Goal: Task Accomplishment & Management: Manage account settings

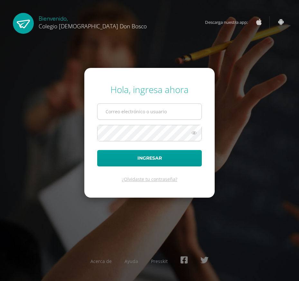
click at [112, 114] on input "text" at bounding box center [149, 111] width 104 height 16
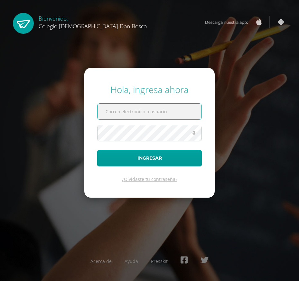
click at [135, 112] on input "text" at bounding box center [149, 111] width 104 height 16
type input "[EMAIL_ADDRESS][DOMAIN_NAME]"
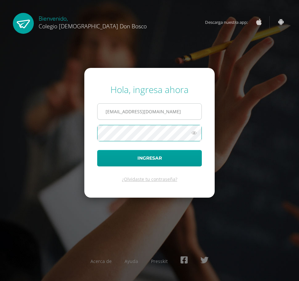
click at [97, 150] on button "Ingresar" at bounding box center [149, 158] width 104 height 16
click at [147, 110] on input "text" at bounding box center [149, 111] width 104 height 16
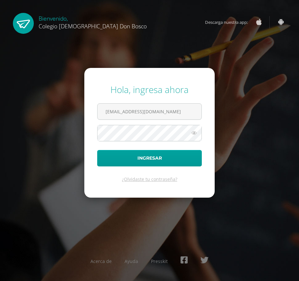
type input "[EMAIL_ADDRESS][DOMAIN_NAME]"
click at [193, 132] on icon at bounding box center [194, 133] width 8 height 8
click at [97, 150] on button "Ingresar" at bounding box center [149, 158] width 104 height 16
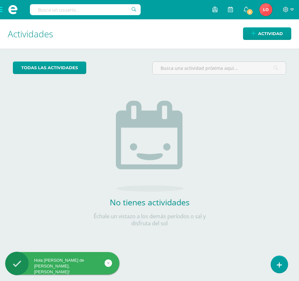
click at [227, 115] on div "todas las Actividades No tienes actividades Échale un vistazo a los demás perío…" at bounding box center [149, 148] width 299 height 199
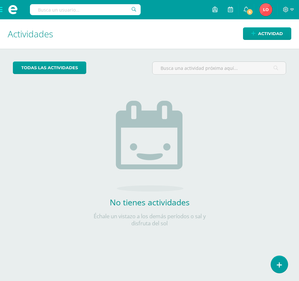
click at [3, 9] on span at bounding box center [13, 9] width 26 height 19
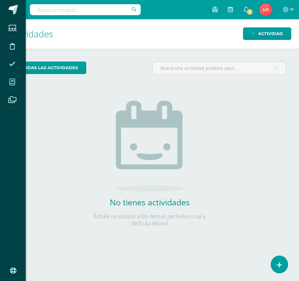
click at [17, 83] on span at bounding box center [12, 82] width 14 height 14
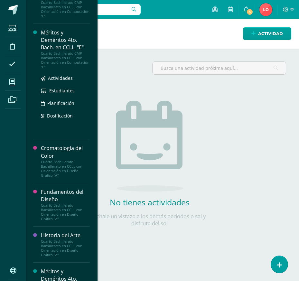
scroll to position [385, 0]
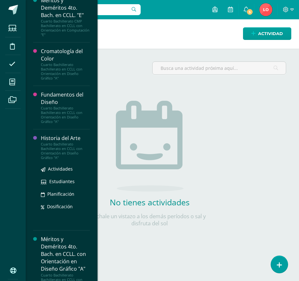
click at [59, 160] on div "Cuarto Bachillerato Bachillerato en CCLL con Orientación en Diseño Gráfico "A"" at bounding box center [65, 151] width 49 height 18
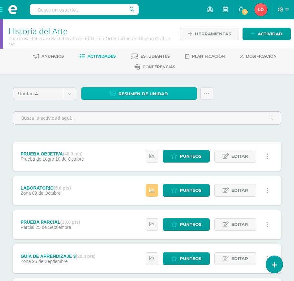
click at [171, 92] on link "Resumen de unidad" at bounding box center [138, 93] width 115 height 13
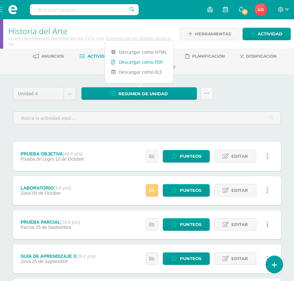
click at [156, 61] on link "Descargar como PDF" at bounding box center [139, 62] width 68 height 10
click at [3, 10] on span at bounding box center [13, 9] width 26 height 19
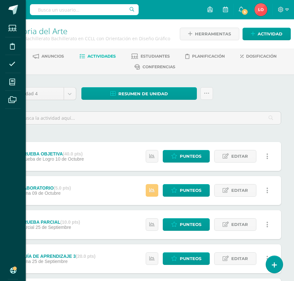
click at [99, 59] on div "Estudiantes Disciplina Asistencia Mis cursos Archivos Soporte Ayuda Reportar un…" at bounding box center [147, 140] width 294 height 281
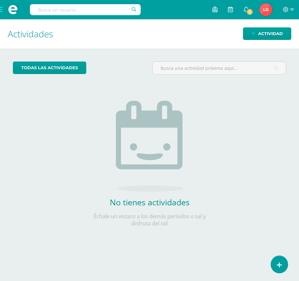
click at [2, 7] on span at bounding box center [13, 9] width 26 height 19
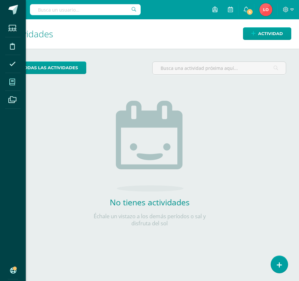
click at [12, 80] on icon at bounding box center [12, 82] width 6 height 6
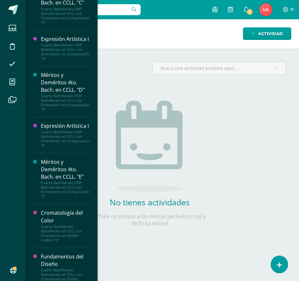
scroll to position [449, 0]
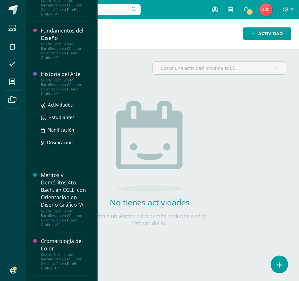
click at [55, 78] on div "Historia del Arte" at bounding box center [65, 73] width 49 height 7
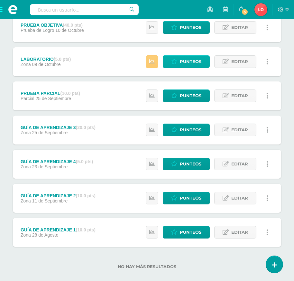
scroll to position [137, 0]
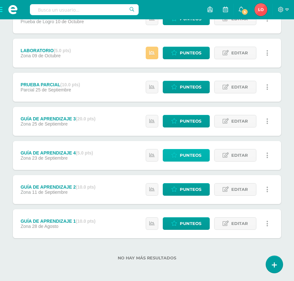
click at [199, 156] on span "Punteos" at bounding box center [191, 155] width 22 height 12
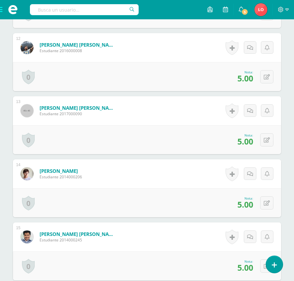
scroll to position [771, 0]
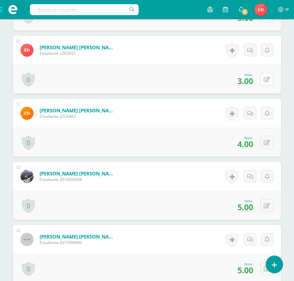
click at [268, 79] on icon at bounding box center [267, 79] width 6 height 5
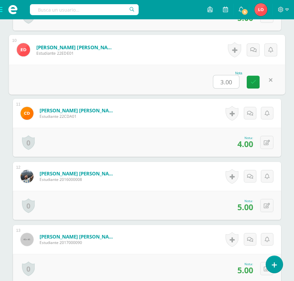
type input "4"
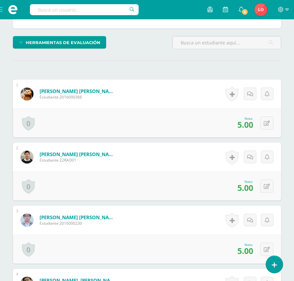
scroll to position [0, 0]
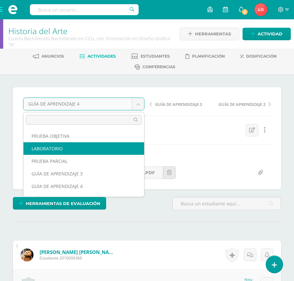
select select "/dashboard/teacher/grade-activity/180580/"
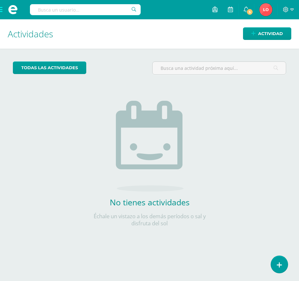
click at [1, 8] on span at bounding box center [13, 9] width 26 height 19
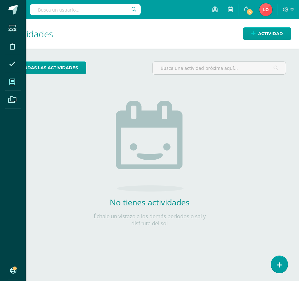
click at [13, 80] on icon at bounding box center [12, 82] width 6 height 6
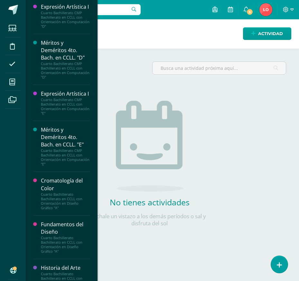
scroll to position [449, 0]
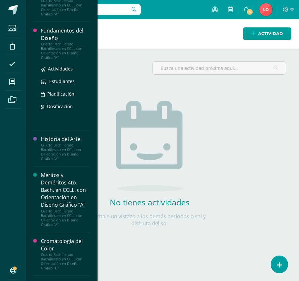
click at [63, 42] on div "Fundamentos del Diseño" at bounding box center [65, 34] width 49 height 15
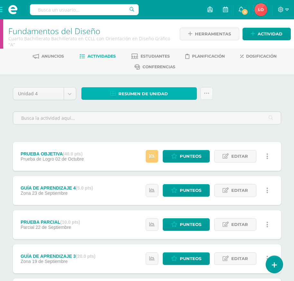
click at [147, 91] on span "Resumen de unidad" at bounding box center [142, 94] width 49 height 12
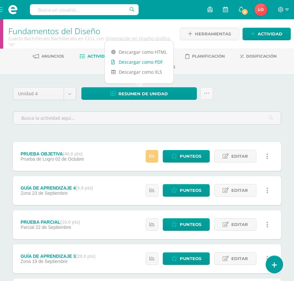
click at [153, 58] on link "Descargar como PDF" at bounding box center [139, 62] width 68 height 10
click at [179, 223] on link "Punteos" at bounding box center [186, 224] width 47 height 13
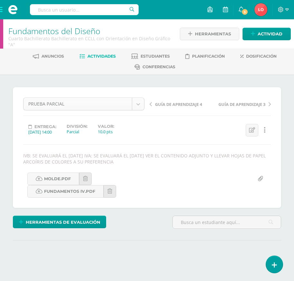
click at [141, 103] on body "Estudiantes Disciplina Asistencia Mis cursos Archivos Soporte Ayuda Reportar un…" at bounding box center [147, 145] width 294 height 290
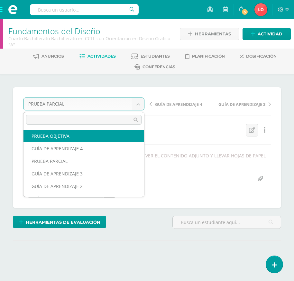
select select "/dashboard/teacher/grade-activity/180928/"
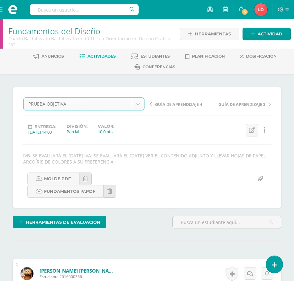
scroll to position [0, 0]
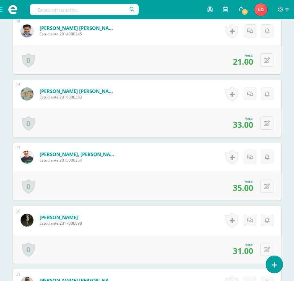
scroll to position [1181, 0]
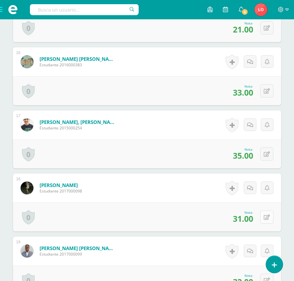
click at [269, 218] on icon at bounding box center [267, 216] width 6 height 5
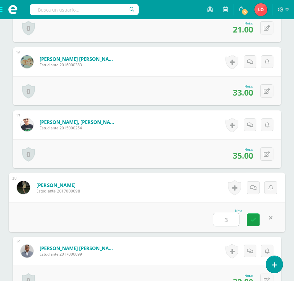
type input "36"
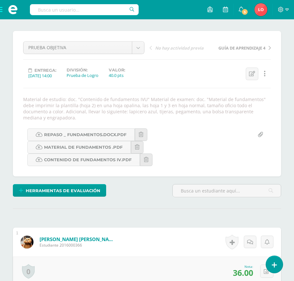
scroll to position [0, 0]
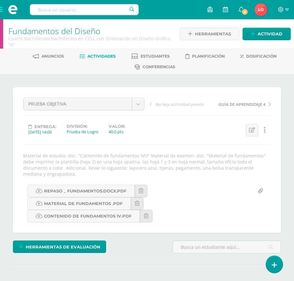
click at [109, 54] on span "Actividades" at bounding box center [101, 56] width 28 height 5
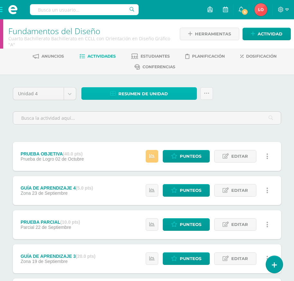
click at [180, 93] on link "Resumen de unidad" at bounding box center [138, 93] width 115 height 13
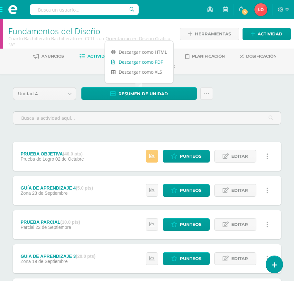
click at [156, 63] on link "Descargar como PDF" at bounding box center [139, 62] width 68 height 10
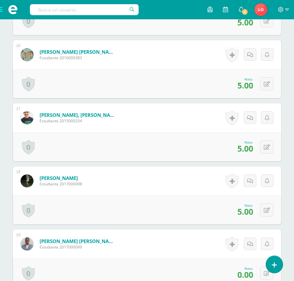
scroll to position [1254, 0]
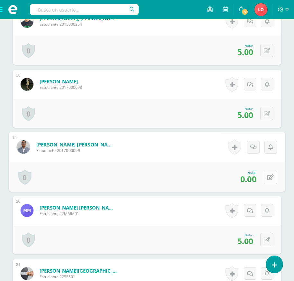
click at [265, 180] on button at bounding box center [270, 176] width 13 height 13
type input "5"
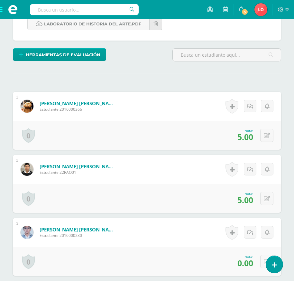
scroll to position [0, 0]
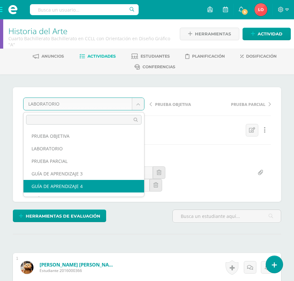
select select "/dashboard/teacher/grade-activity/180575/"
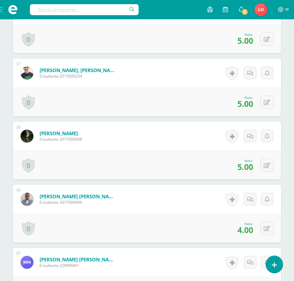
scroll to position [1221, 0]
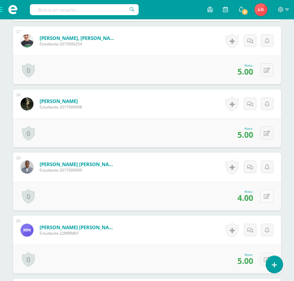
click at [269, 195] on icon at bounding box center [267, 195] width 6 height 5
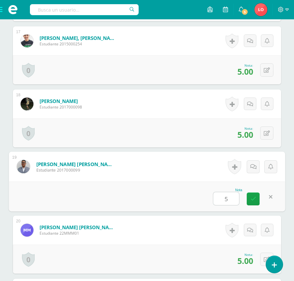
type input "5"
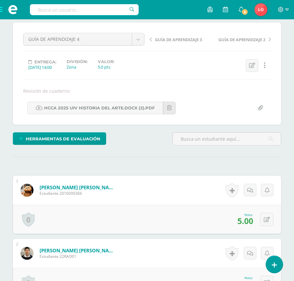
scroll to position [0, 0]
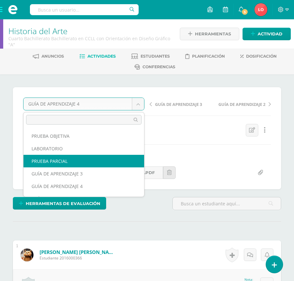
scroll to position [23, 0]
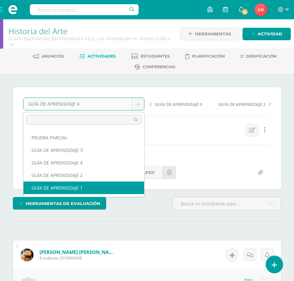
select select "/dashboard/teacher/grade-activity/178296/"
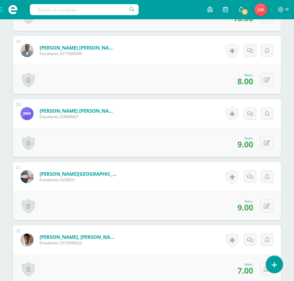
scroll to position [1300, 0]
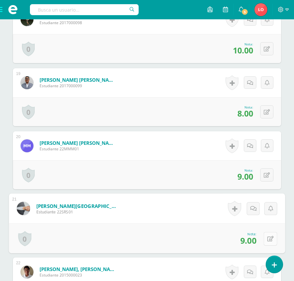
click at [266, 240] on button at bounding box center [270, 237] width 13 height 13
type input "10"
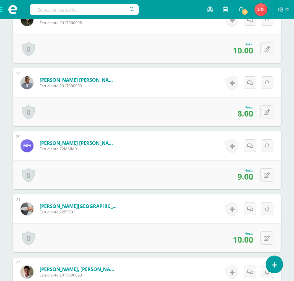
scroll to position [1267, 0]
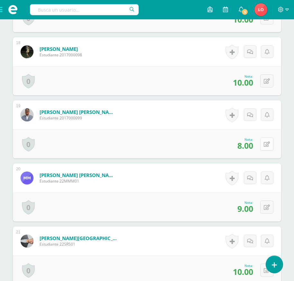
click at [264, 148] on button at bounding box center [266, 143] width 13 height 13
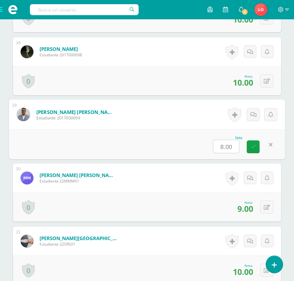
click at [202, 131] on div "Nota 8.00" at bounding box center [147, 144] width 276 height 30
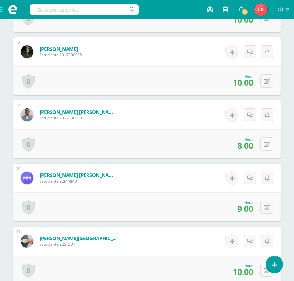
click at [268, 148] on button at bounding box center [266, 143] width 13 height 13
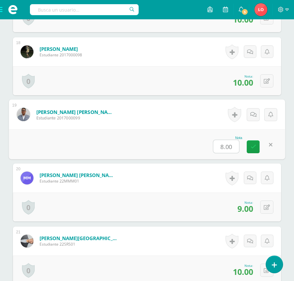
type input "9"
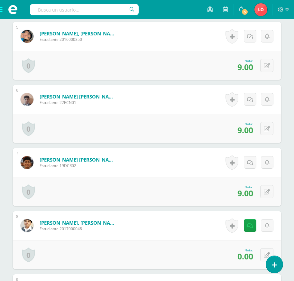
scroll to position [368, 0]
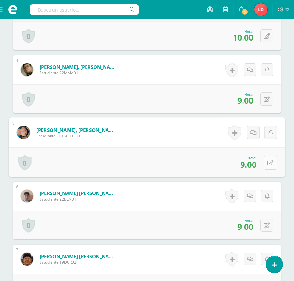
click at [268, 164] on icon at bounding box center [270, 162] width 6 height 5
type input "10"
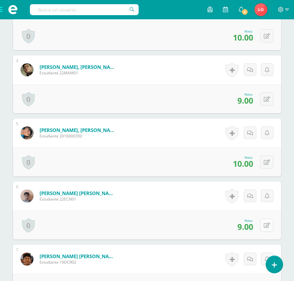
click at [268, 226] on icon at bounding box center [267, 224] width 6 height 5
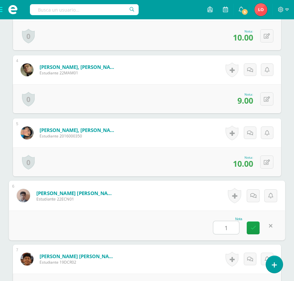
type input "10"
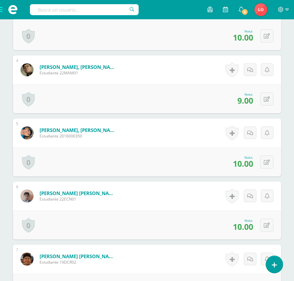
click at [3, 10] on span at bounding box center [13, 9] width 26 height 19
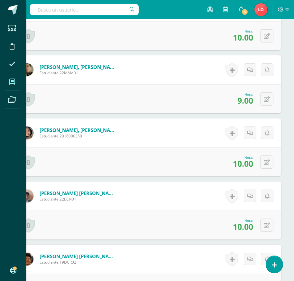
click at [9, 80] on icon at bounding box center [12, 82] width 6 height 6
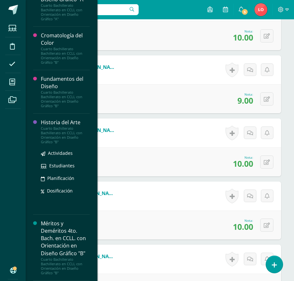
scroll to position [628, 0]
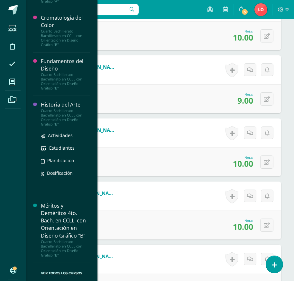
click at [62, 114] on div "Cuarto Bachillerato Bachillerato en CCLL con Orientación en Diseño Gráfico "B"" at bounding box center [65, 117] width 49 height 18
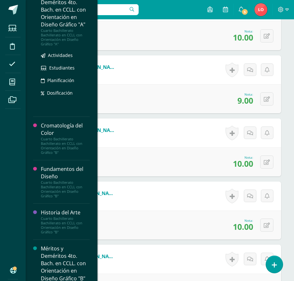
scroll to position [565, 0]
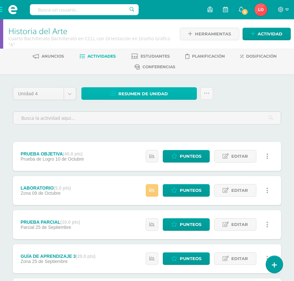
click at [135, 94] on span "Resumen de unidad" at bounding box center [142, 94] width 49 height 12
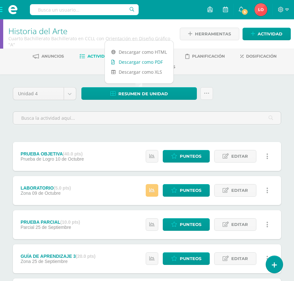
click at [127, 59] on link "Descargar como PDF" at bounding box center [139, 62] width 68 height 10
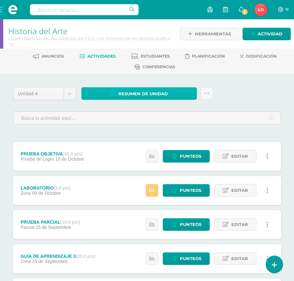
click at [185, 95] on link "Resumen de unidad" at bounding box center [138, 93] width 115 height 13
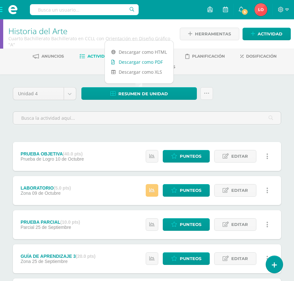
click at [138, 61] on link "Descargar como PDF" at bounding box center [139, 62] width 68 height 10
click at [2, 9] on span at bounding box center [13, 9] width 26 height 19
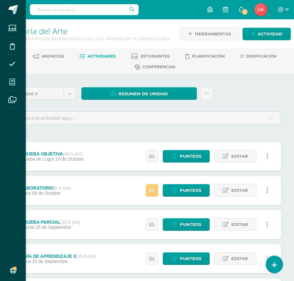
click at [11, 79] on icon at bounding box center [12, 82] width 6 height 6
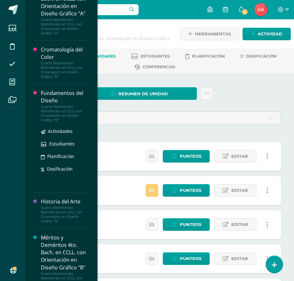
scroll to position [565, 0]
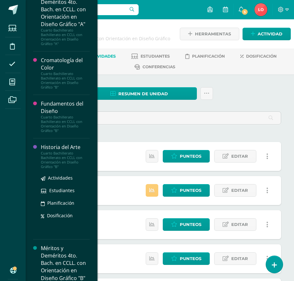
click at [51, 169] on div "Cuarto Bachillerato Bachillerato en CCLL con Orientación en Diseño Gráfico "B"" at bounding box center [65, 160] width 49 height 18
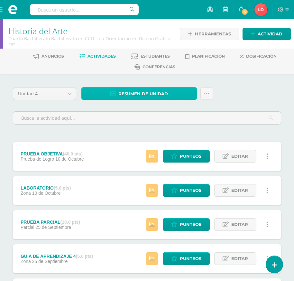
click at [132, 90] on span "Resumen de unidad" at bounding box center [142, 94] width 49 height 12
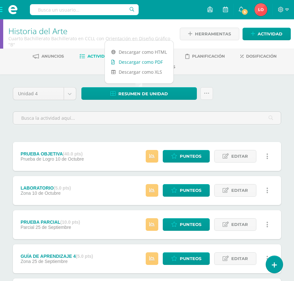
click at [128, 65] on link "Descargar como PDF" at bounding box center [139, 62] width 68 height 10
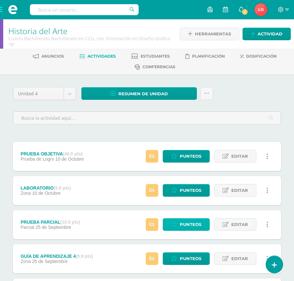
click at [190, 228] on span "Punteos" at bounding box center [191, 224] width 22 height 12
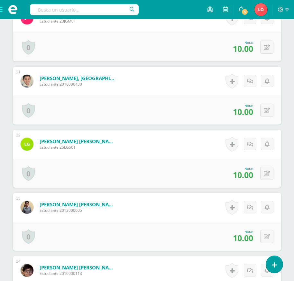
scroll to position [932, 0]
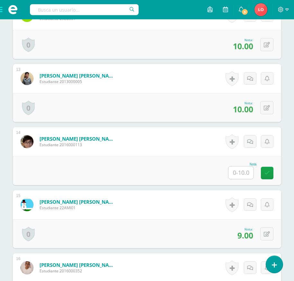
click at [241, 169] on input "text" at bounding box center [240, 172] width 25 height 13
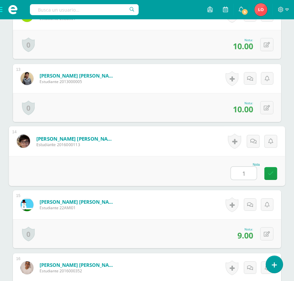
type input "10"
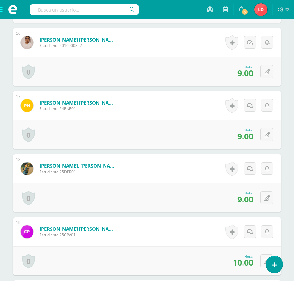
scroll to position [1382, 0]
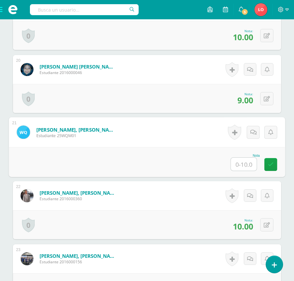
click at [244, 165] on input "text" at bounding box center [244, 163] width 26 height 13
type input "10"
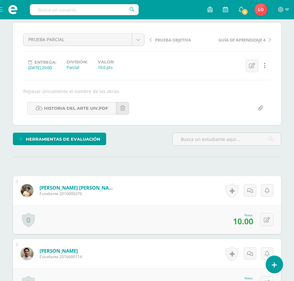
scroll to position [0, 0]
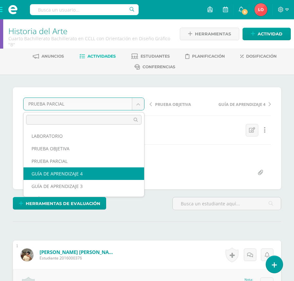
select select "/dashboard/teacher/grade-activity/180574/"
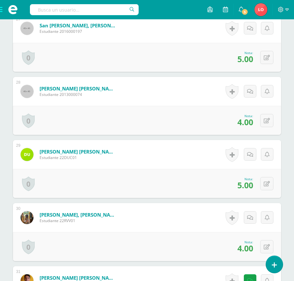
scroll to position [1928, 0]
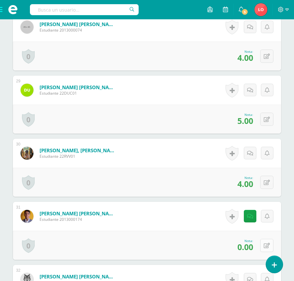
click at [268, 248] on icon at bounding box center [267, 245] width 6 height 5
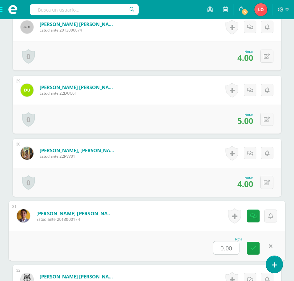
type input "3"
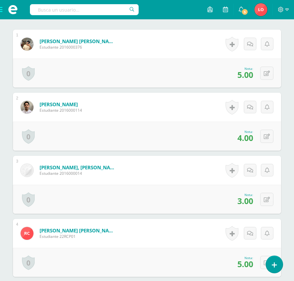
scroll to position [50, 0]
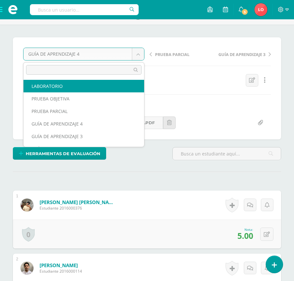
select select "/dashboard/teacher/grade-activity/180578/"
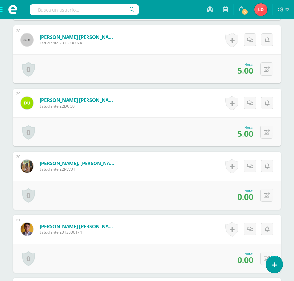
scroll to position [2089, 0]
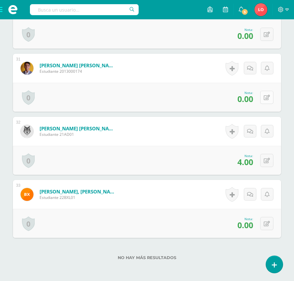
click at [266, 98] on icon at bounding box center [267, 97] width 6 height 5
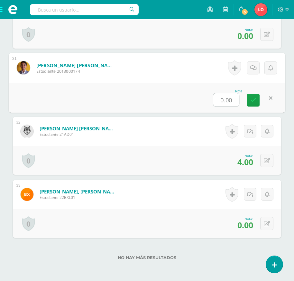
type input "5"
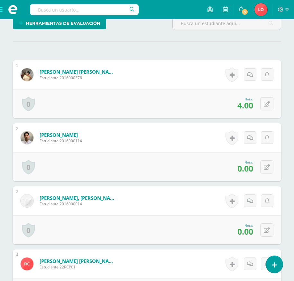
scroll to position [64, 0]
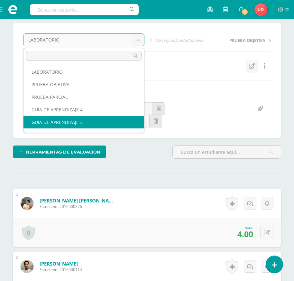
select select "/dashboard/teacher/grade-activity/180540/"
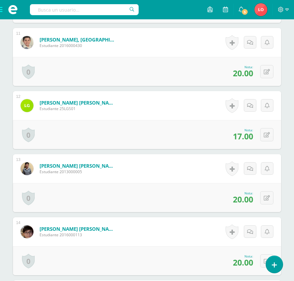
scroll to position [772, 0]
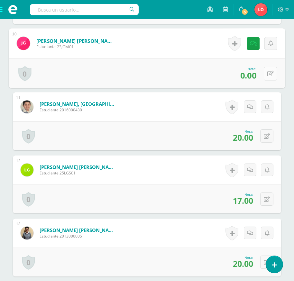
click at [270, 74] on button at bounding box center [270, 73] width 13 height 13
type input "10"
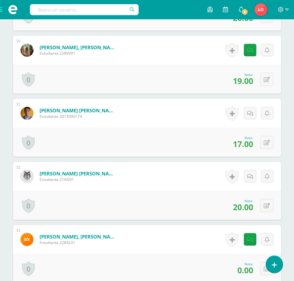
scroll to position [2100, 0]
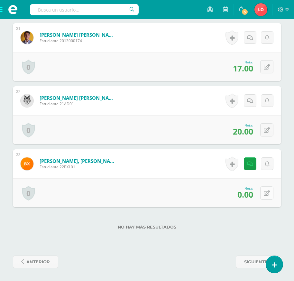
click at [270, 192] on button at bounding box center [266, 192] width 13 height 13
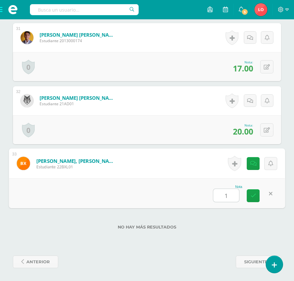
type input "10"
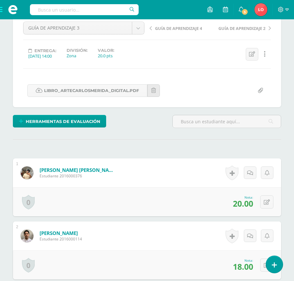
scroll to position [0, 0]
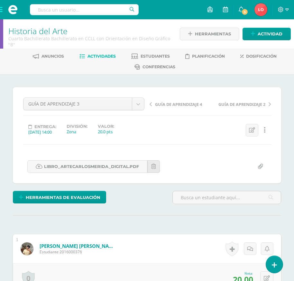
click at [146, 101] on div "GUÍA DE APRENDIZAJE 3 LABORATORIO PRUEBA OBJETIVA PRUEBA PARCIAL GUÍA DE APREND…" at bounding box center [84, 106] width 126 height 18
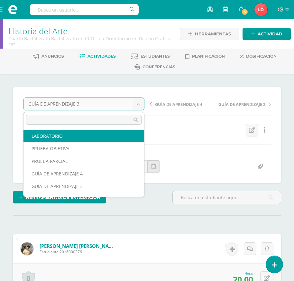
select select "/dashboard/teacher/grade-activity/180578/"
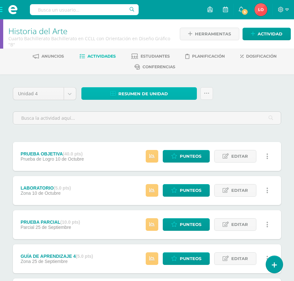
click at [170, 95] on link "Resumen de unidad" at bounding box center [138, 93] width 115 height 13
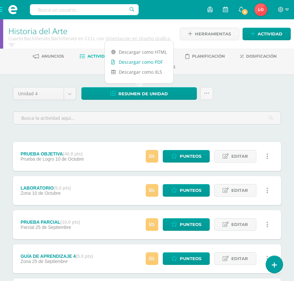
click at [149, 64] on link "Descargar como PDF" at bounding box center [139, 62] width 68 height 10
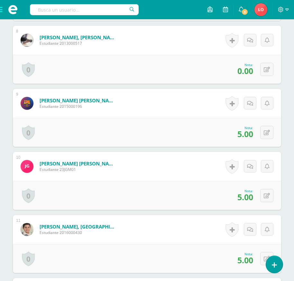
scroll to position [732, 0]
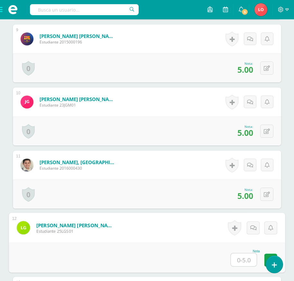
click at [239, 258] on input "text" at bounding box center [244, 259] width 26 height 13
type input "0"
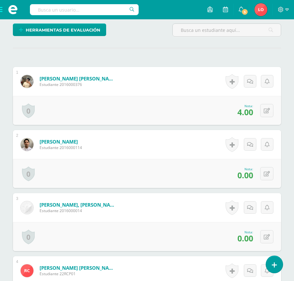
scroll to position [25, 0]
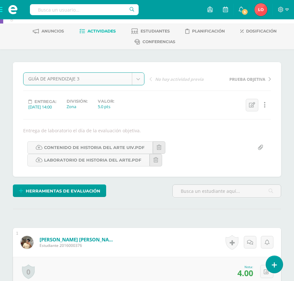
select select "/dashboard/teacher/grade-activity/180540/"
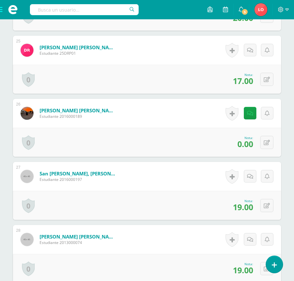
scroll to position [1774, 0]
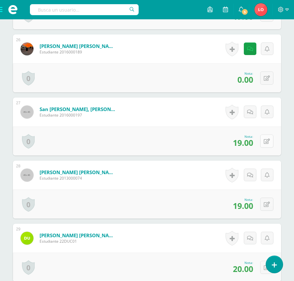
click at [269, 140] on icon at bounding box center [267, 141] width 6 height 5
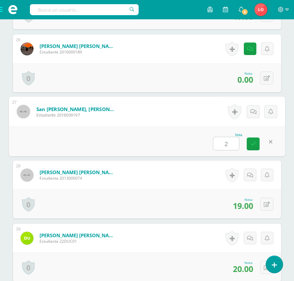
type input "20"
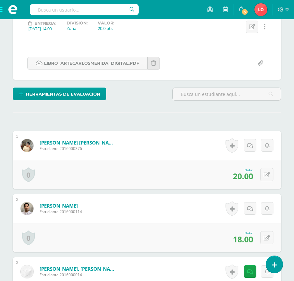
scroll to position [0, 0]
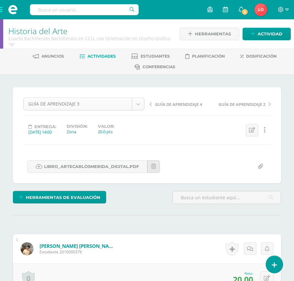
click at [138, 110] on div "GUÍA DE APRENDIZAJE 3" at bounding box center [83, 103] width 121 height 13
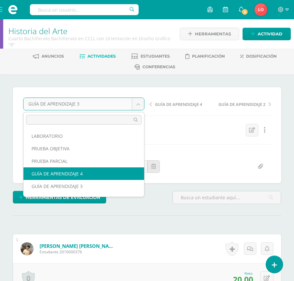
scroll to position [23, 0]
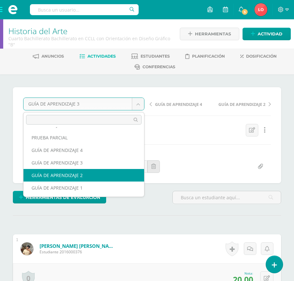
select select "/dashboard/teacher/grade-activity/179476/"
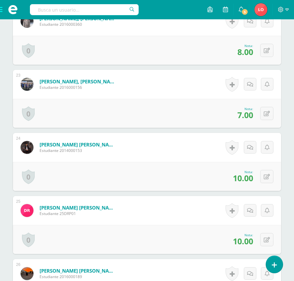
scroll to position [1703, 0]
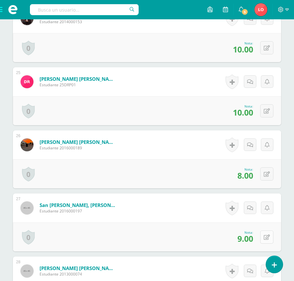
click at [267, 237] on icon at bounding box center [267, 236] width 6 height 5
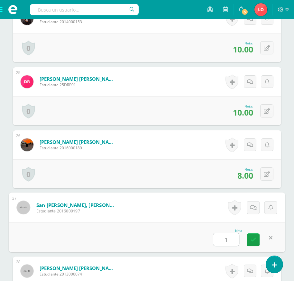
type input "10"
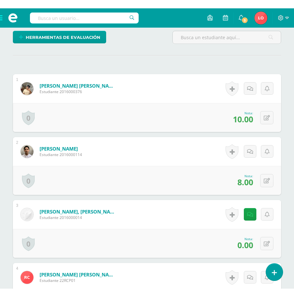
scroll to position [32, 0]
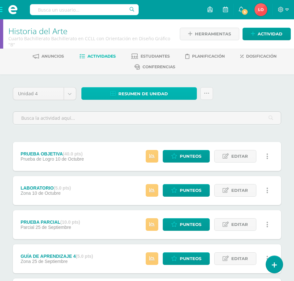
click at [154, 88] on span "Resumen de unidad" at bounding box center [142, 94] width 49 height 12
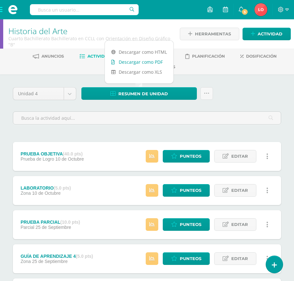
click at [148, 62] on link "Descargar como PDF" at bounding box center [139, 62] width 68 height 10
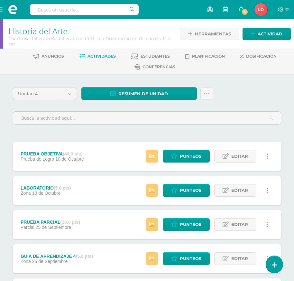
click at [3, 6] on span at bounding box center [13, 9] width 26 height 19
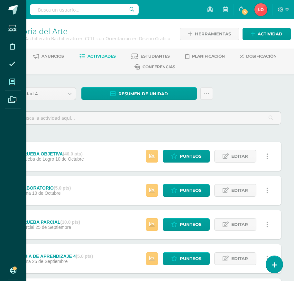
click at [11, 83] on icon at bounding box center [12, 82] width 6 height 6
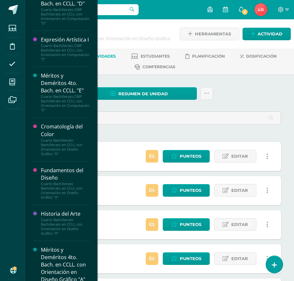
scroll to position [182, 0]
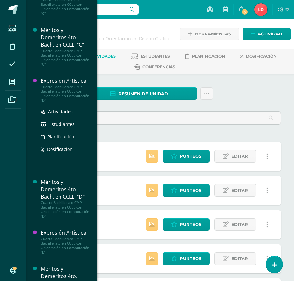
click at [55, 85] on div "Expresión Artística I" at bounding box center [65, 80] width 49 height 7
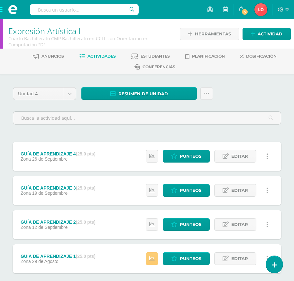
scroll to position [35, 0]
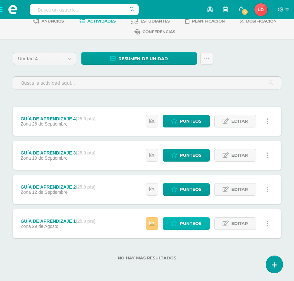
click at [193, 220] on span "Punteos" at bounding box center [191, 223] width 22 height 12
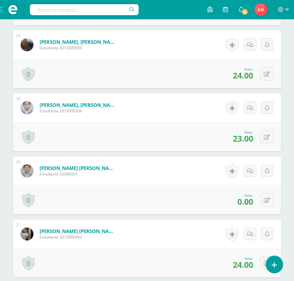
scroll to position [1061, 0]
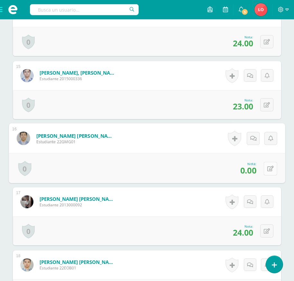
click at [265, 169] on button at bounding box center [270, 167] width 13 height 13
type input "10"
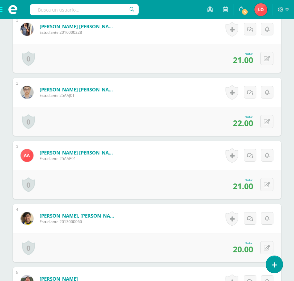
scroll to position [0, 0]
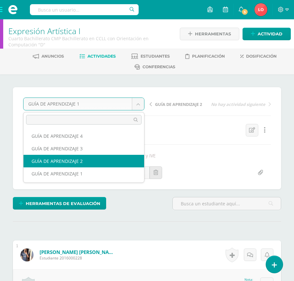
select select "/dashboard/teacher/grade-activity/180756/"
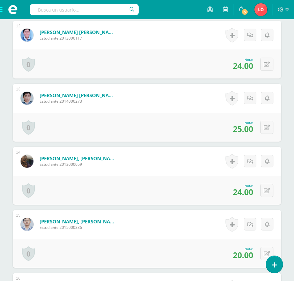
scroll to position [1073, 0]
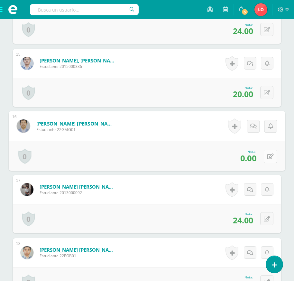
click at [267, 156] on icon at bounding box center [270, 155] width 6 height 5
type input "10"
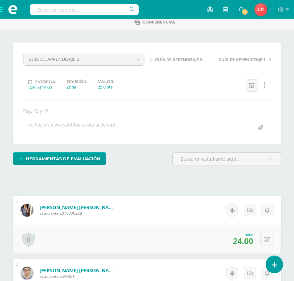
scroll to position [0, 0]
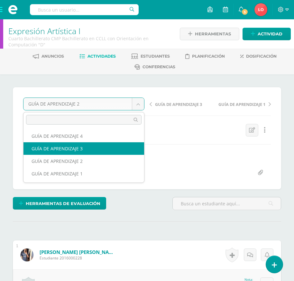
select select "/dashboard/teacher/grade-activity/180759/"
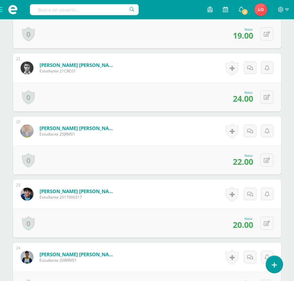
scroll to position [1511, 0]
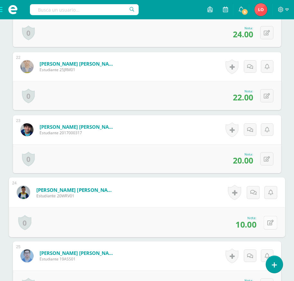
click at [269, 224] on icon at bounding box center [270, 221] width 6 height 5
type input "6"
type input "16"
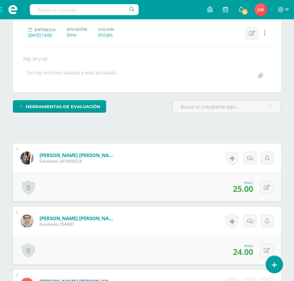
scroll to position [0, 0]
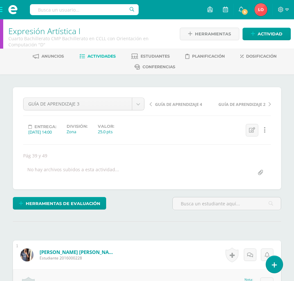
click at [104, 54] on span "Actividades" at bounding box center [101, 56] width 28 height 5
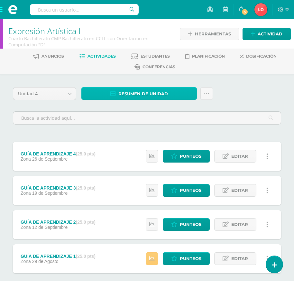
click at [144, 96] on span "Resumen de unidad" at bounding box center [142, 94] width 49 height 12
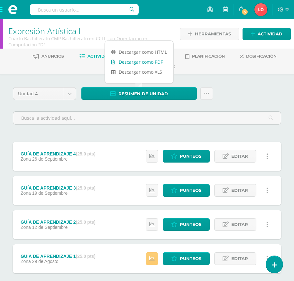
click at [146, 60] on link "Descargar como PDF" at bounding box center [139, 62] width 68 height 10
click at [184, 221] on span "Punteos" at bounding box center [191, 224] width 22 height 12
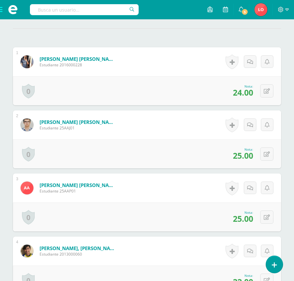
scroll to position [321, 0]
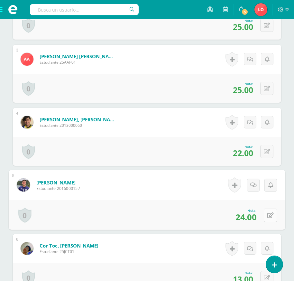
click at [265, 217] on button at bounding box center [270, 214] width 13 height 13
type input "25"
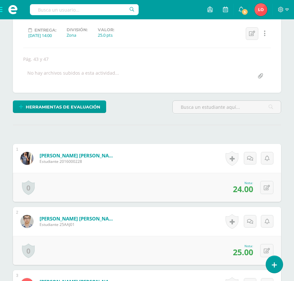
scroll to position [0, 0]
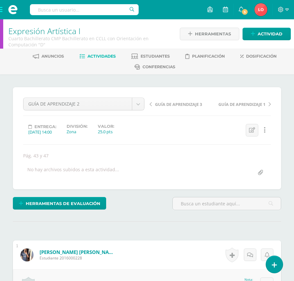
click at [103, 54] on span "Actividades" at bounding box center [101, 56] width 28 height 5
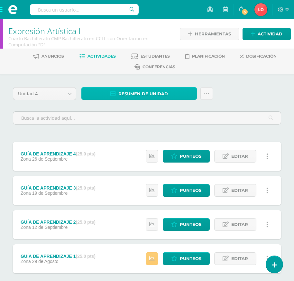
click at [168, 92] on link "Resumen de unidad" at bounding box center [138, 93] width 115 height 13
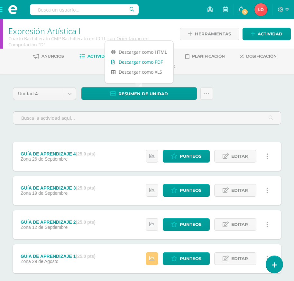
click at [162, 63] on link "Descargar como PDF" at bounding box center [139, 62] width 68 height 10
click at [178, 192] on link "Punteos" at bounding box center [186, 190] width 47 height 13
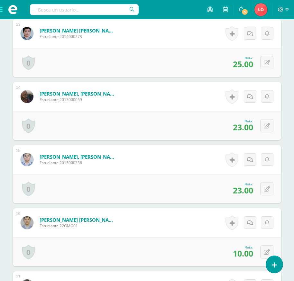
scroll to position [1009, 0]
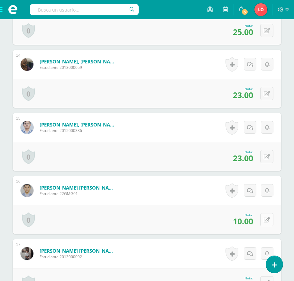
click at [270, 217] on button at bounding box center [266, 219] width 13 height 13
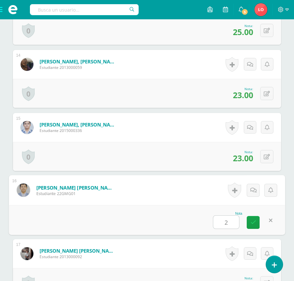
type input "20"
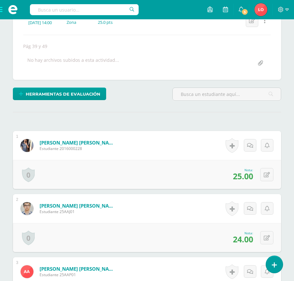
scroll to position [0, 0]
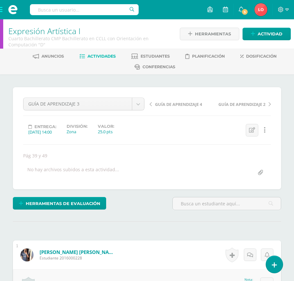
click at [1, 11] on span at bounding box center [13, 9] width 26 height 19
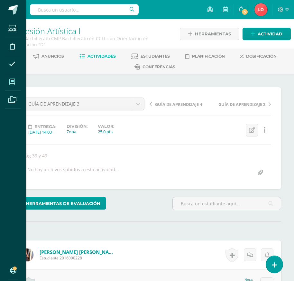
click at [12, 79] on icon at bounding box center [12, 82] width 6 height 6
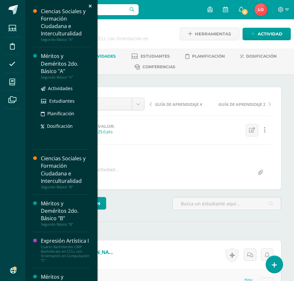
scroll to position [101, 0]
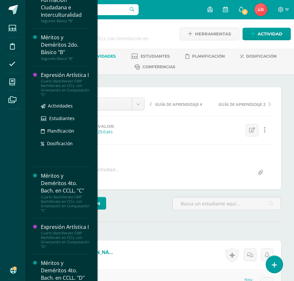
click at [60, 78] on div "Expresión Artística I" at bounding box center [65, 74] width 49 height 7
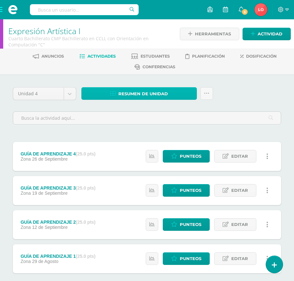
click at [106, 95] on link "Resumen de unidad" at bounding box center [138, 93] width 115 height 13
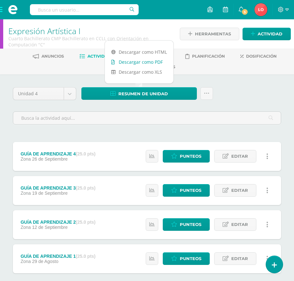
click at [128, 62] on link "Descargar como PDF" at bounding box center [139, 62] width 68 height 10
click at [183, 258] on span "Punteos" at bounding box center [191, 258] width 22 height 12
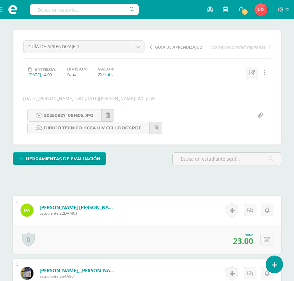
scroll to position [218, 0]
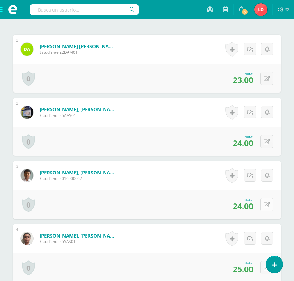
click at [270, 206] on button at bounding box center [266, 204] width 13 height 13
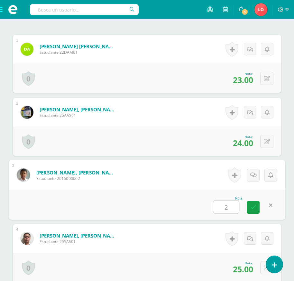
type input "25"
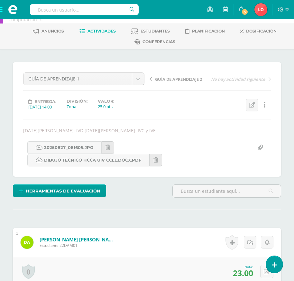
scroll to position [0, 0]
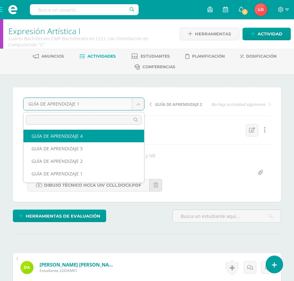
select select "/dashboard/teacher/grade-activity/180764/"
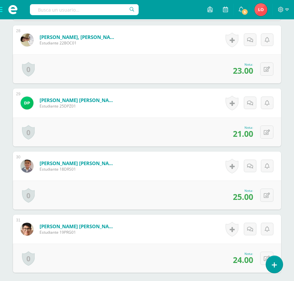
scroll to position [1980, 0]
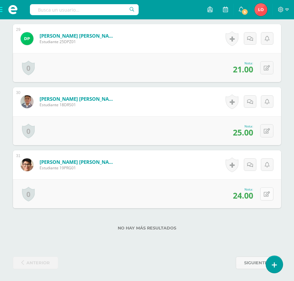
click at [271, 192] on button at bounding box center [266, 193] width 13 height 13
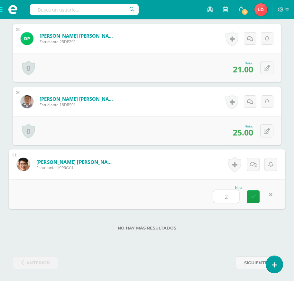
type input "25"
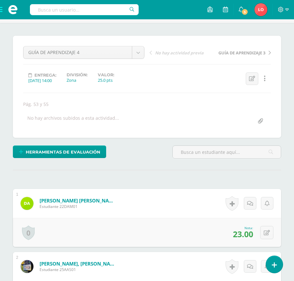
scroll to position [0, 0]
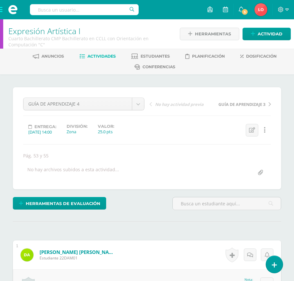
click at [105, 56] on span "Actividades" at bounding box center [101, 56] width 28 height 5
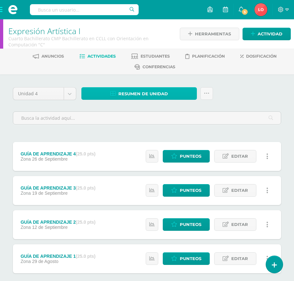
click at [167, 94] on span "Resumen de unidad" at bounding box center [142, 94] width 49 height 12
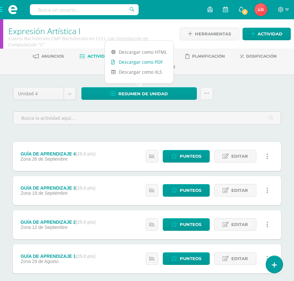
click at [156, 63] on link "Descargar como PDF" at bounding box center [139, 62] width 68 height 10
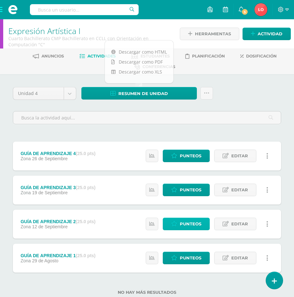
click at [172, 224] on icon at bounding box center [174, 223] width 6 height 5
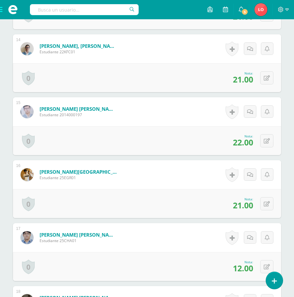
scroll to position [1057, 0]
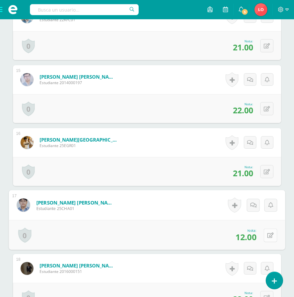
click at [267, 233] on icon at bounding box center [270, 235] width 6 height 5
click at [267, 234] on icon at bounding box center [270, 235] width 6 height 5
type input "12"
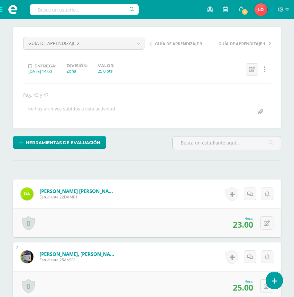
scroll to position [0, 0]
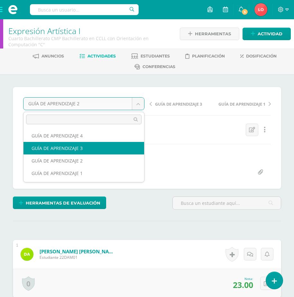
select select "/dashboard/teacher/grade-activity/180761/"
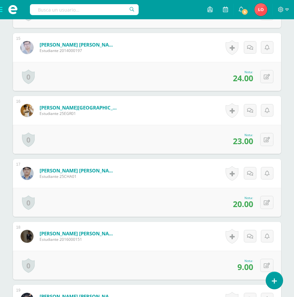
scroll to position [1217, 0]
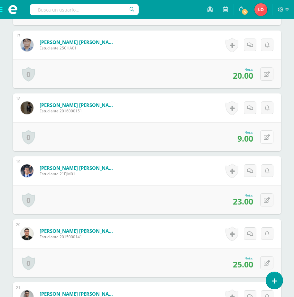
click at [266, 137] on button at bounding box center [266, 136] width 13 height 13
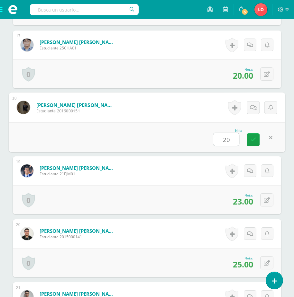
type input "20"
click at [191, 105] on form "Hernández Oliva, José Rodrigo Estudiante 2016000151 Nota 20 0 Logros Logros obt…" at bounding box center [147, 108] width 276 height 30
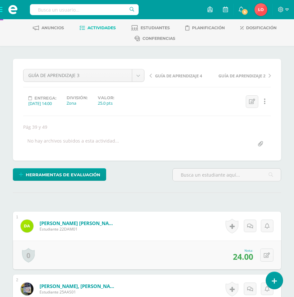
scroll to position [0, 0]
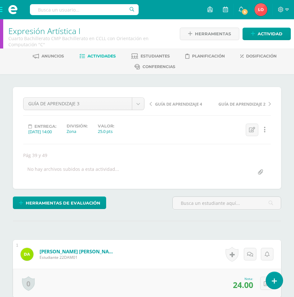
click at [98, 57] on span "Actividades" at bounding box center [101, 56] width 28 height 5
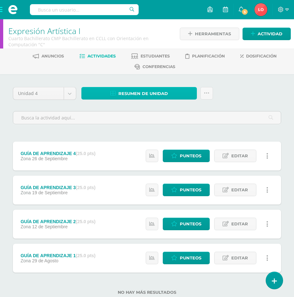
click at [143, 96] on span "Resumen de unidad" at bounding box center [142, 94] width 49 height 12
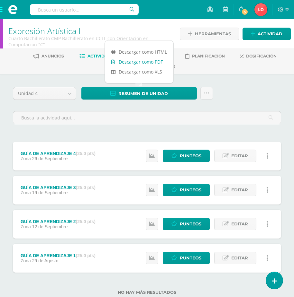
click at [136, 64] on link "Descargar como PDF" at bounding box center [139, 62] width 68 height 10
click at [2, 10] on span at bounding box center [13, 9] width 26 height 19
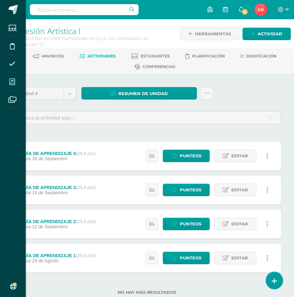
click at [10, 76] on span at bounding box center [12, 82] width 14 height 14
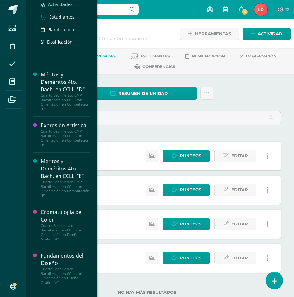
scroll to position [321, 0]
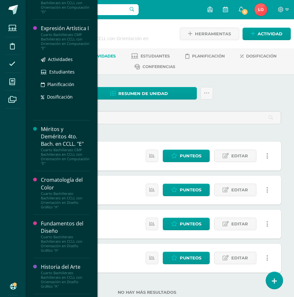
click at [48, 32] on div "Expresión Artística I" at bounding box center [65, 28] width 49 height 7
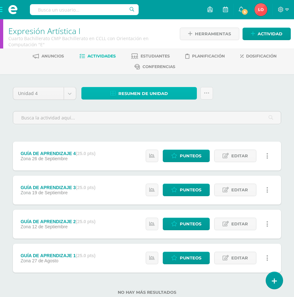
click at [156, 93] on span "Resumen de unidad" at bounding box center [142, 94] width 49 height 12
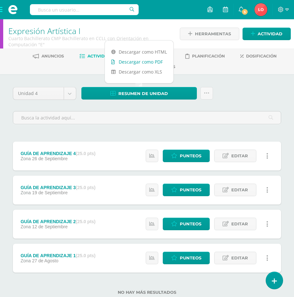
click at [135, 61] on link "Descargar como PDF" at bounding box center [139, 62] width 68 height 10
